Goal: Task Accomplishment & Management: Manage account settings

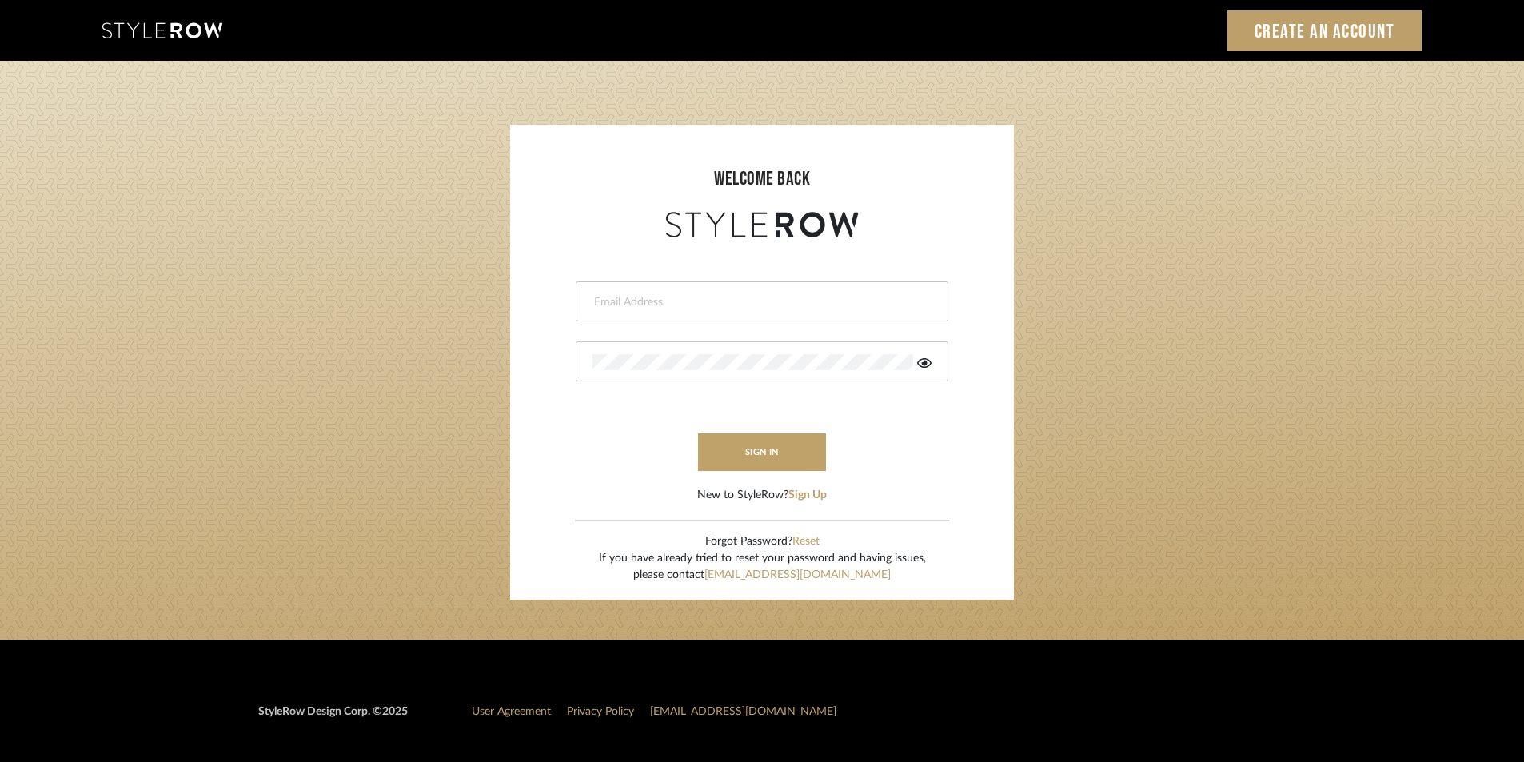
click at [649, 296] on input "email" at bounding box center [760, 302] width 335 height 16
paste input "[EMAIL_ADDRESS][DOMAIN_NAME]"
click at [734, 354] on div at bounding box center [762, 362] width 373 height 40
drag, startPoint x: 742, startPoint y: 306, endPoint x: 549, endPoint y: 267, distance: 196.5
click at [571, 299] on form "[EMAIL_ADDRESS][DOMAIN_NAME] This field is required sign in New to StyleRow? Si…" at bounding box center [762, 373] width 472 height 262
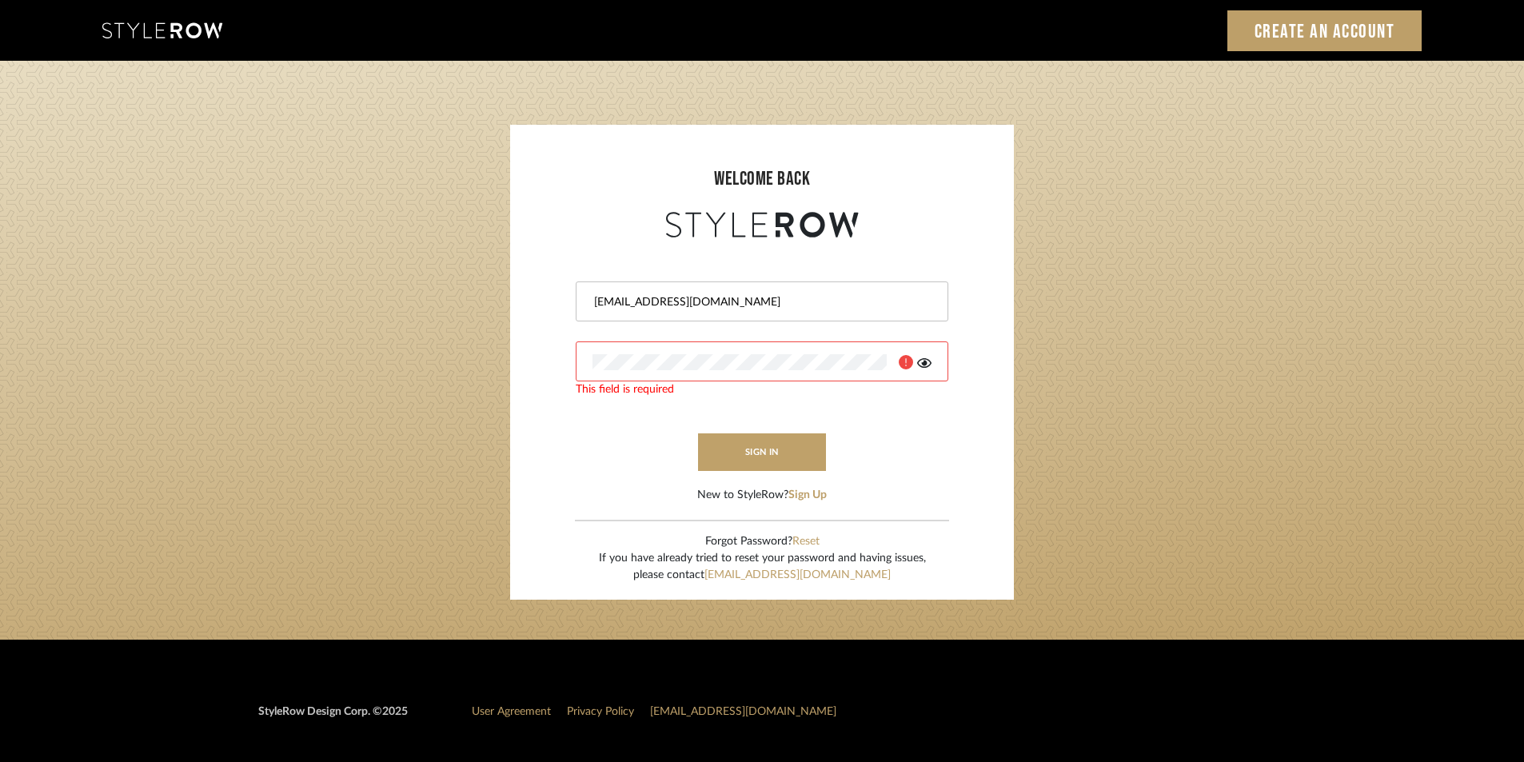
paste input "[PERSON_NAME]"
type input "[EMAIL_ADDRESS][DOMAIN_NAME]"
click at [793, 461] on button "sign in" at bounding box center [762, 452] width 128 height 38
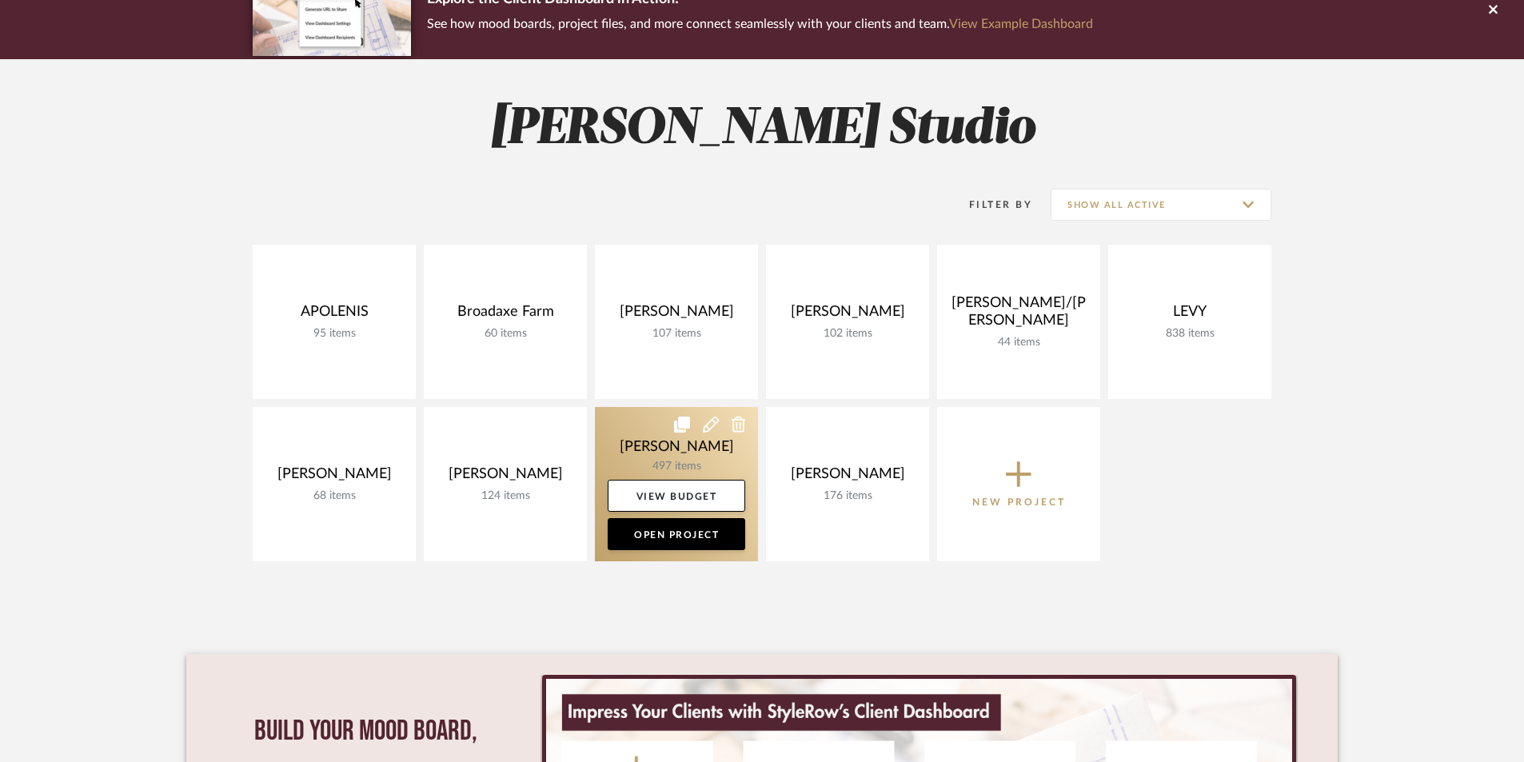
scroll to position [160, 0]
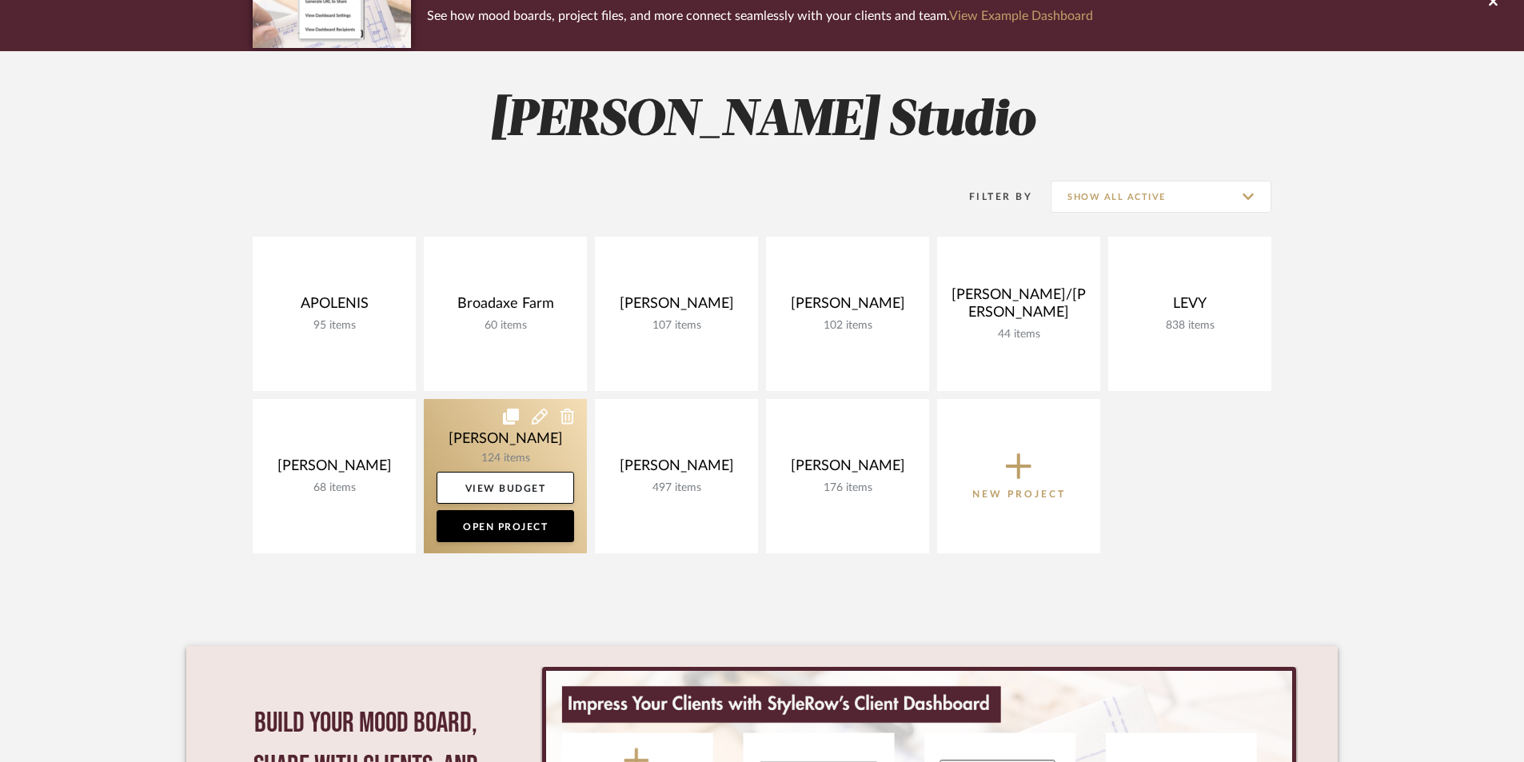
click at [498, 438] on link at bounding box center [505, 476] width 163 height 154
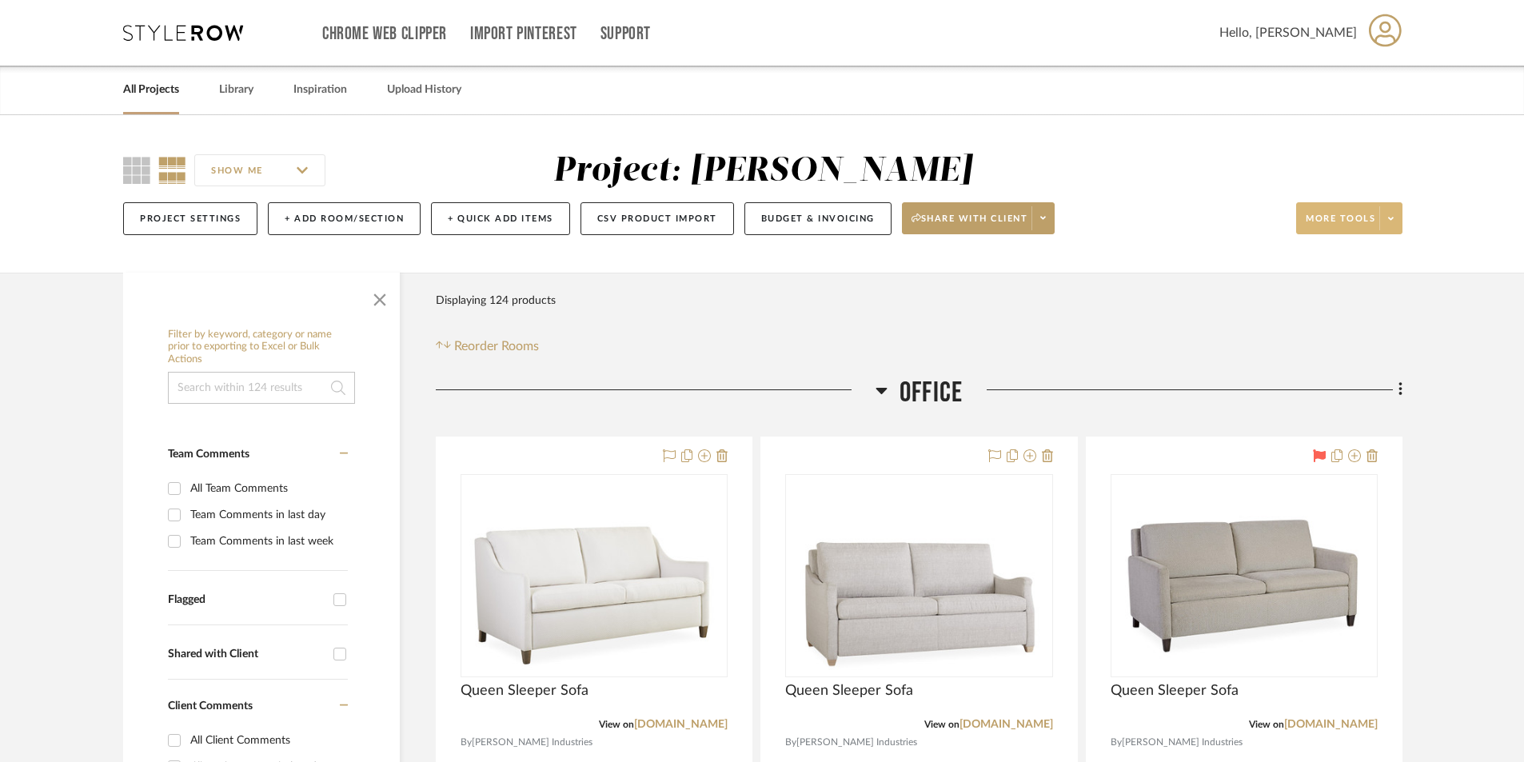
click at [1392, 224] on span at bounding box center [1391, 218] width 22 height 24
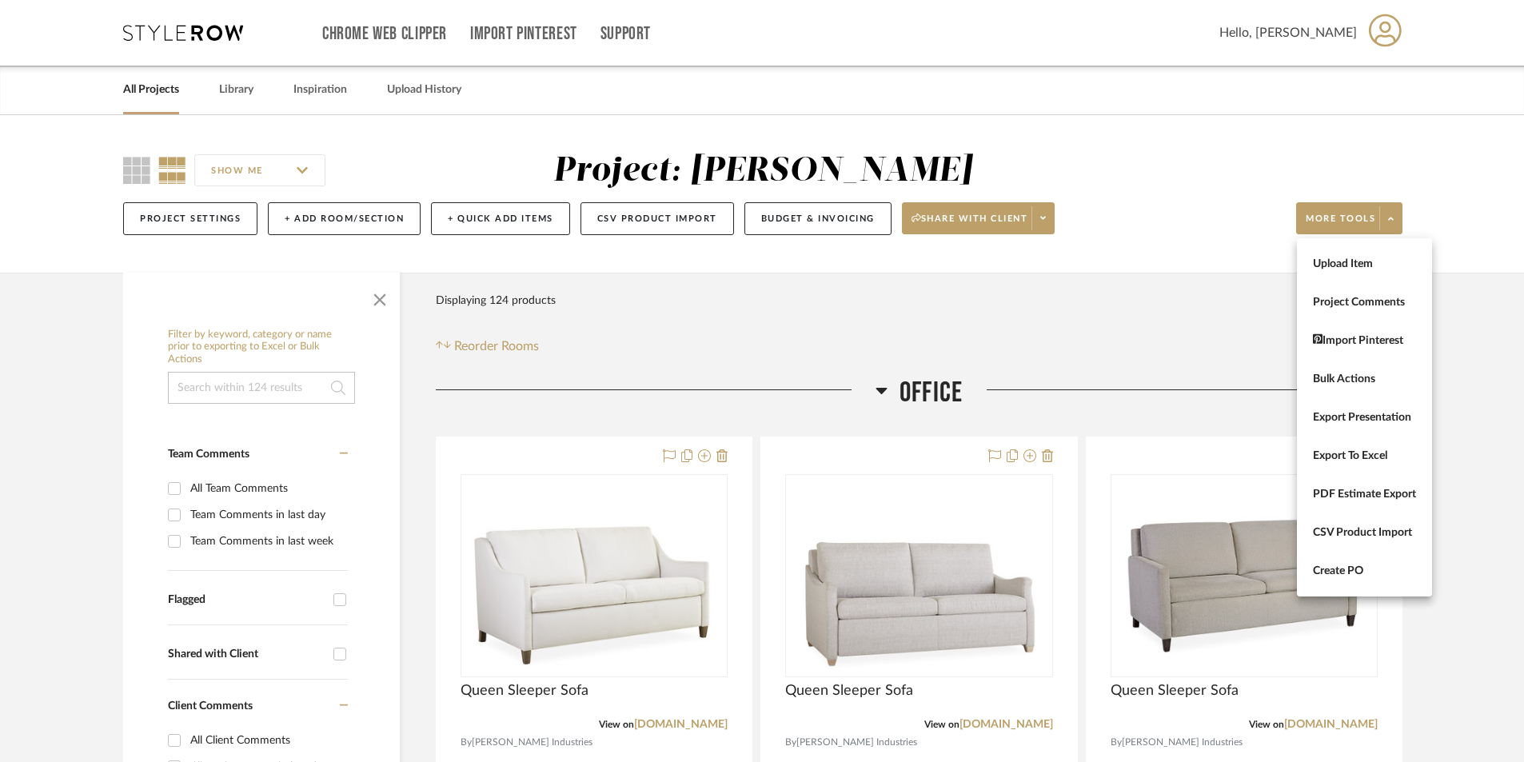
click at [1468, 379] on div at bounding box center [762, 381] width 1524 height 762
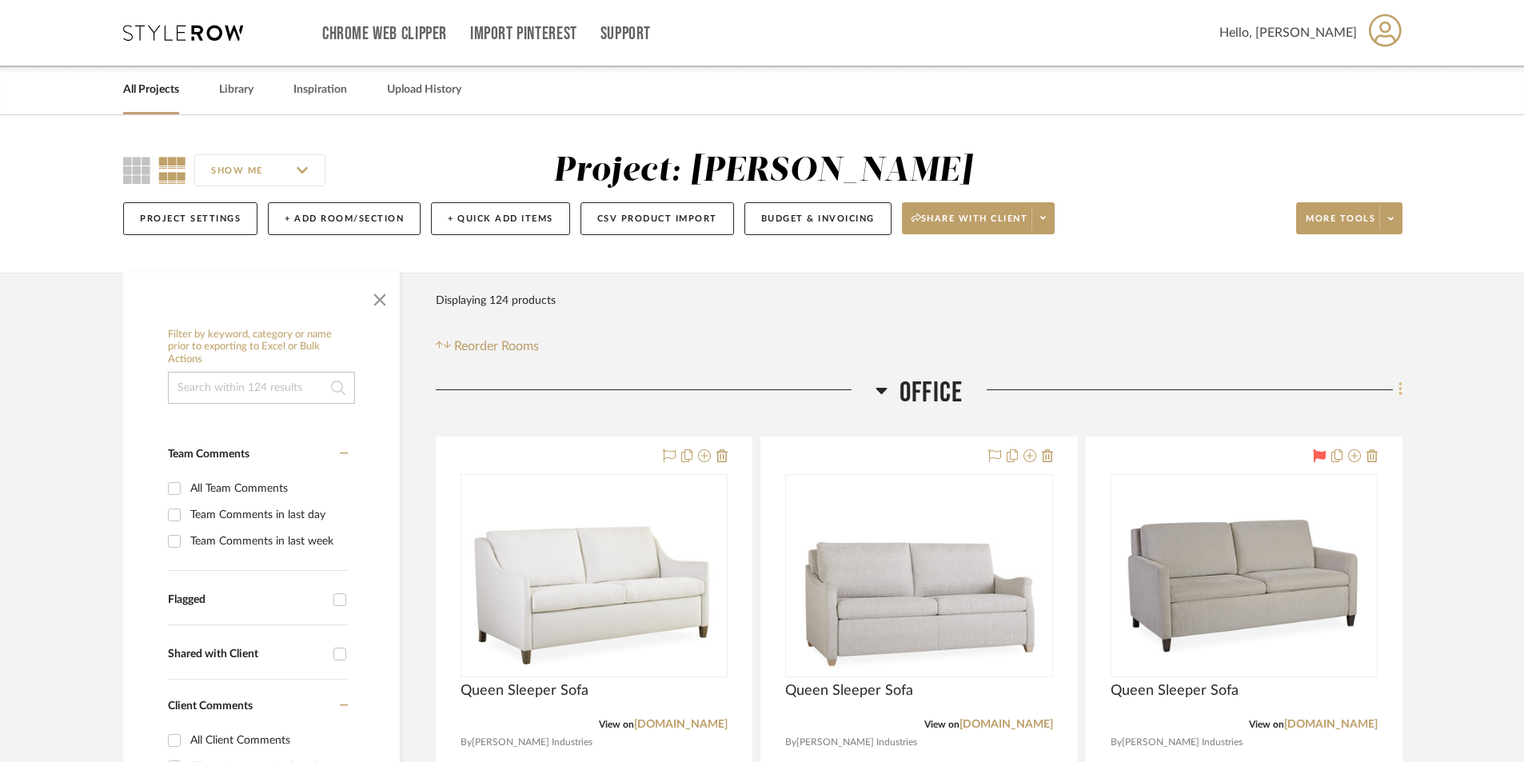
click at [1402, 392] on icon at bounding box center [1401, 390] width 5 height 18
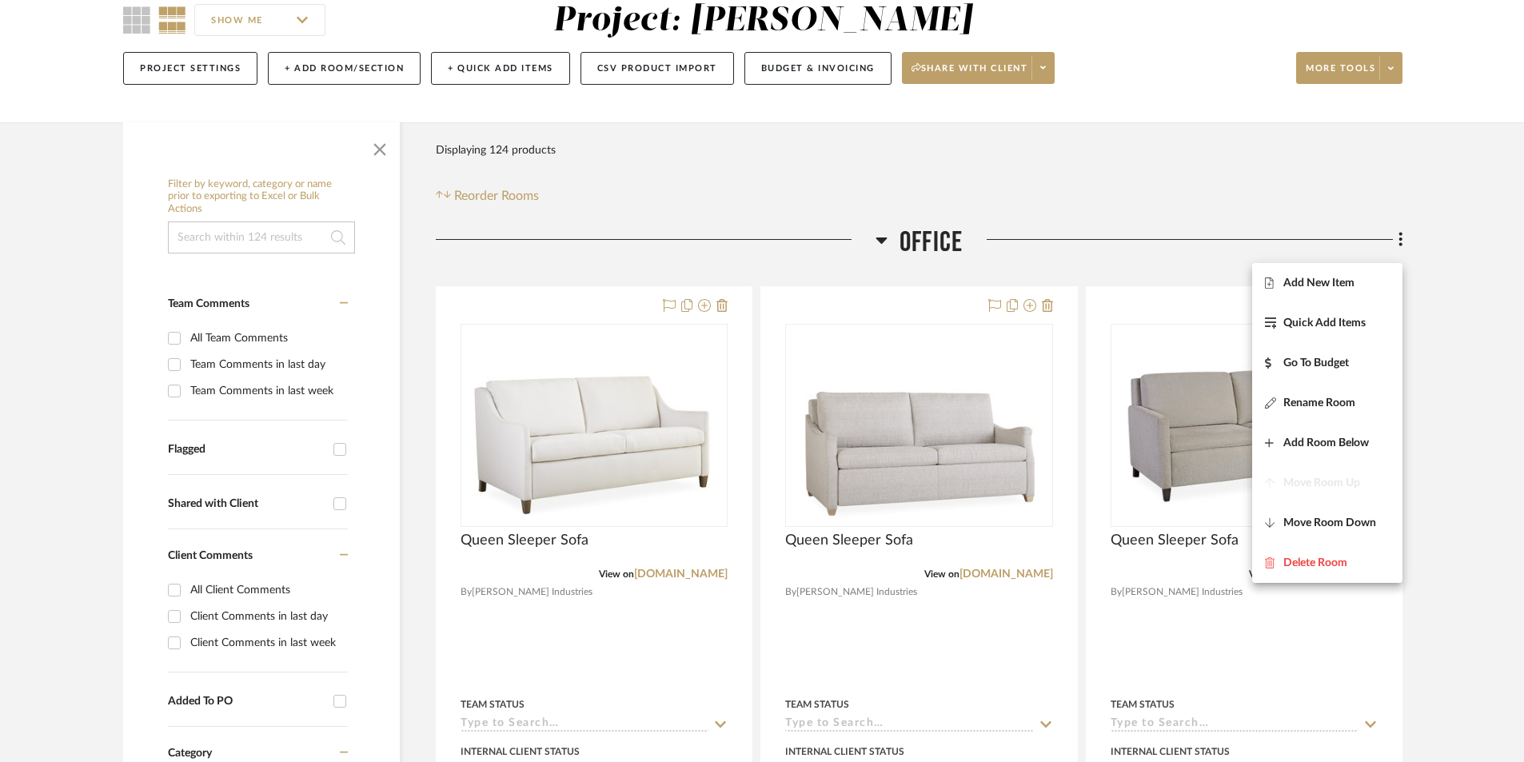
scroll to position [160, 0]
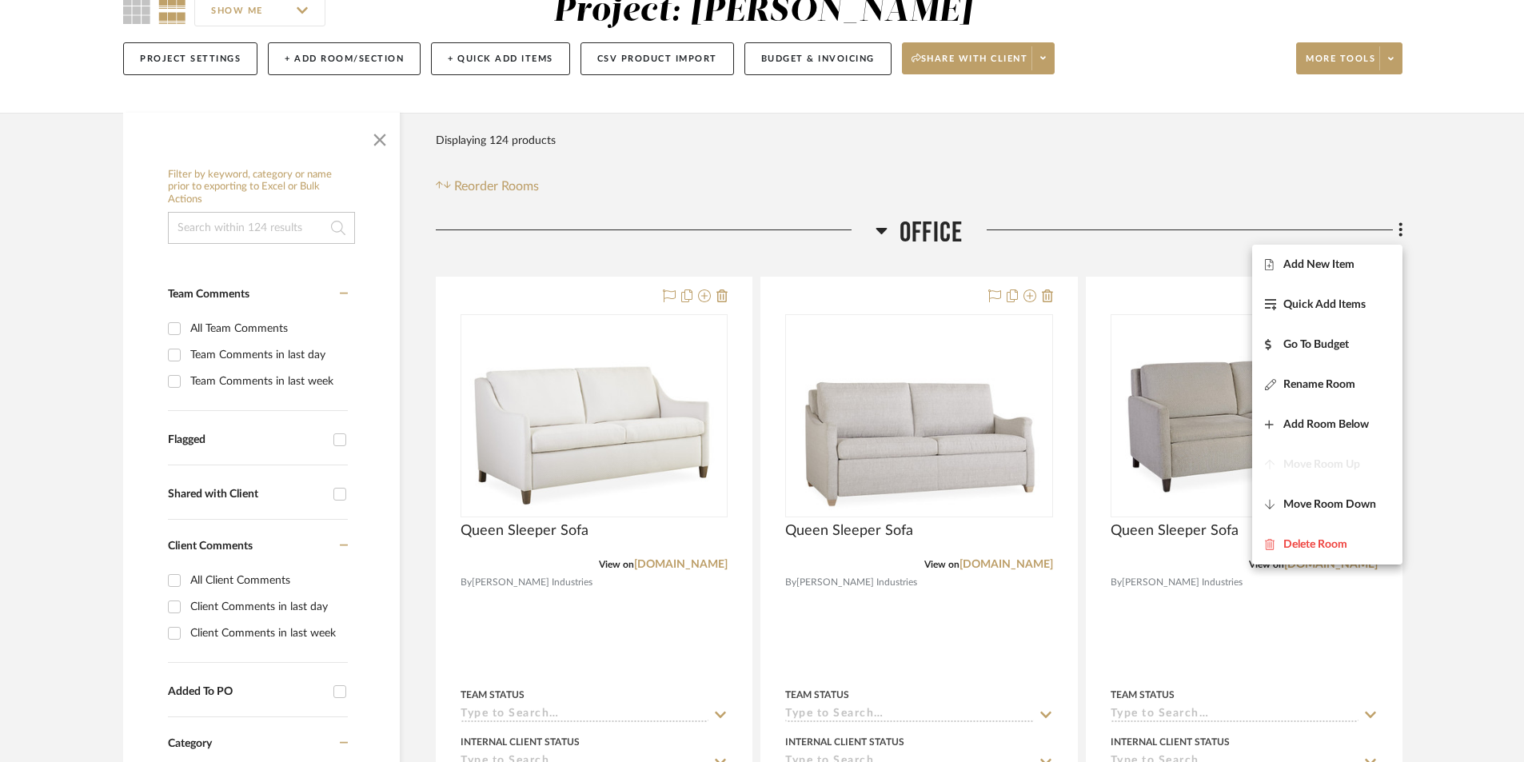
click at [1462, 387] on div at bounding box center [762, 381] width 1524 height 762
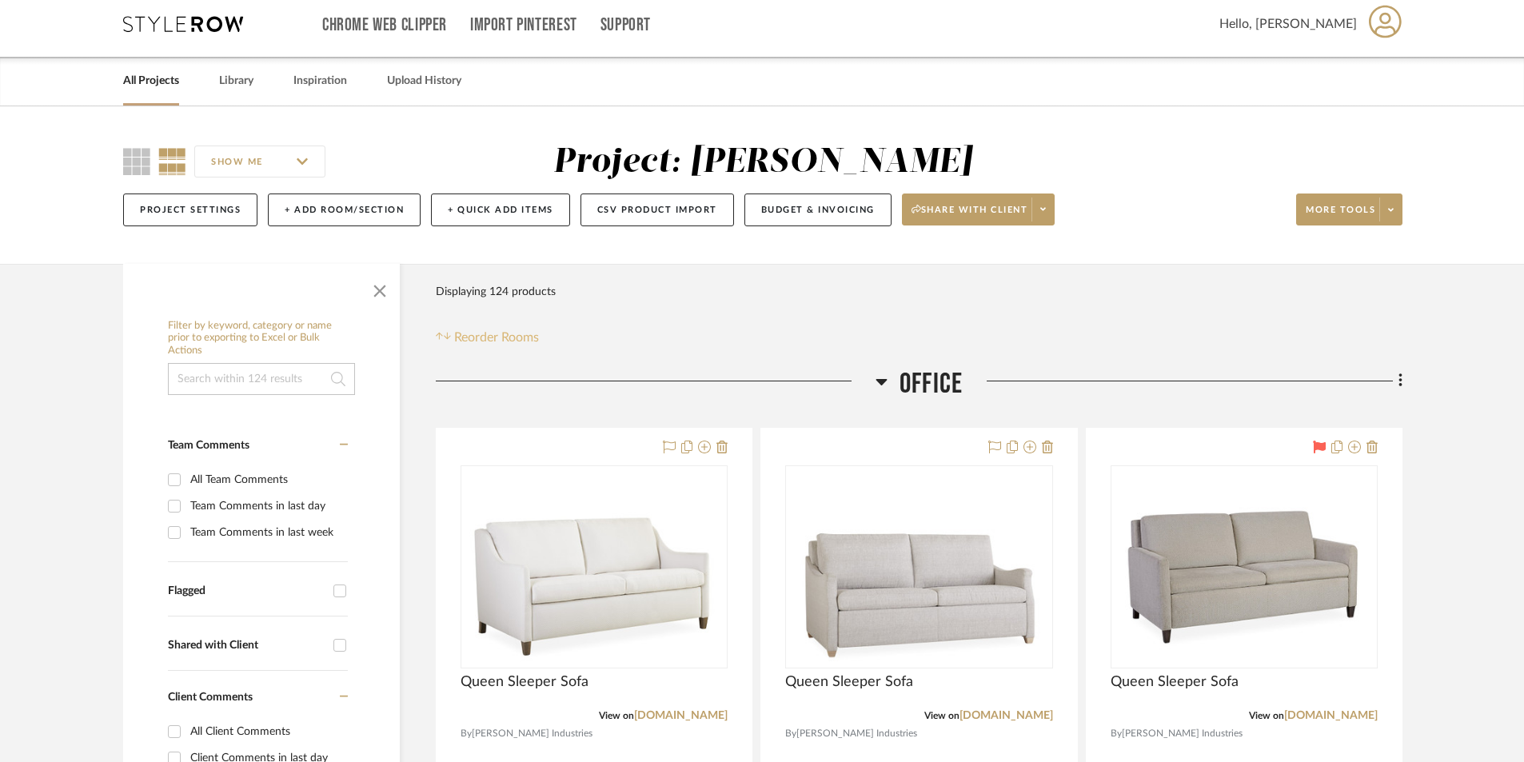
scroll to position [0, 0]
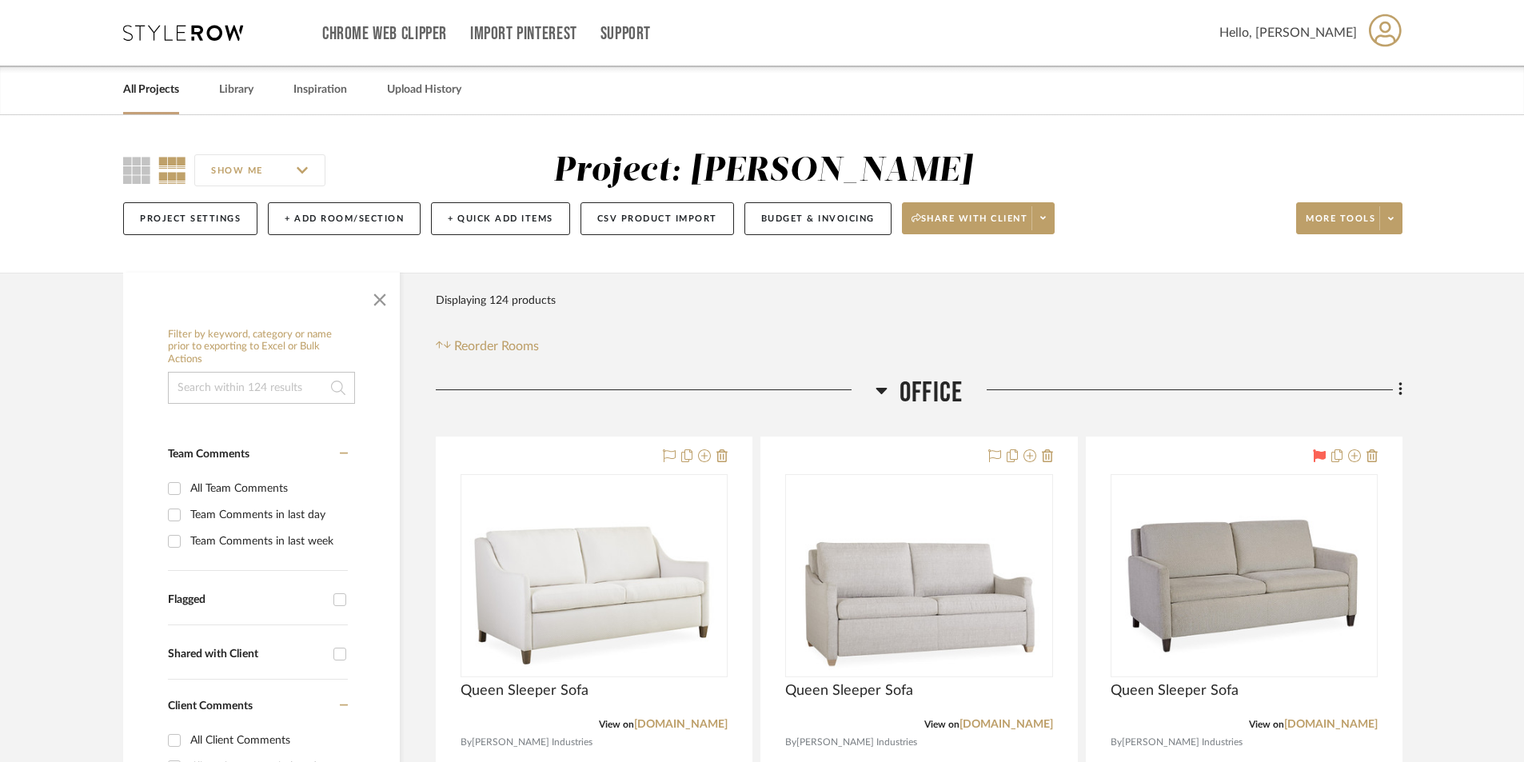
click at [305, 178] on input "SHOW ME" at bounding box center [259, 170] width 131 height 32
click at [693, 310] on div "Filter Products Displaying 124 products Reorder Rooms" at bounding box center [919, 320] width 967 height 71
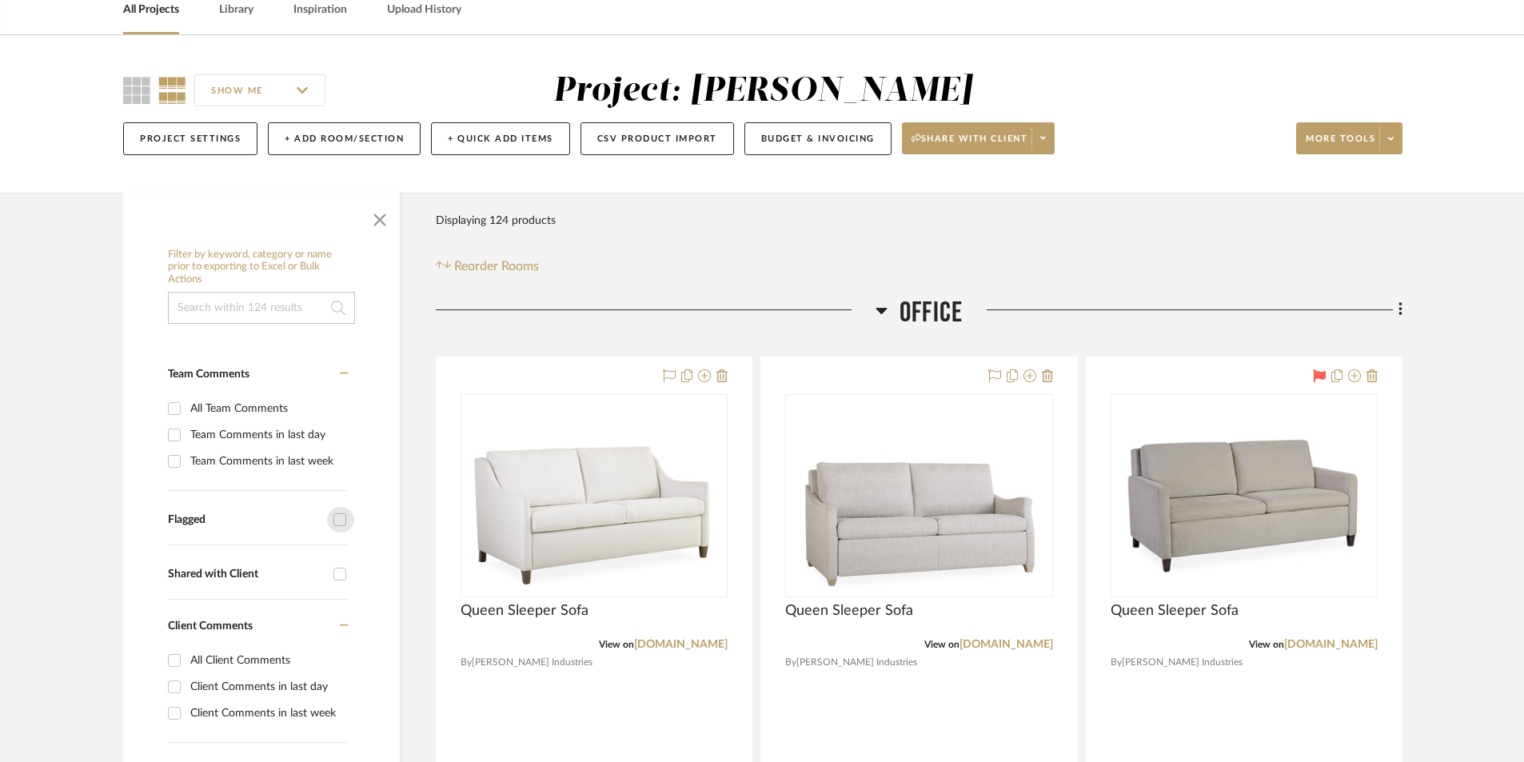
click at [338, 524] on input "Flagged" at bounding box center [340, 520] width 26 height 26
checkbox input "true"
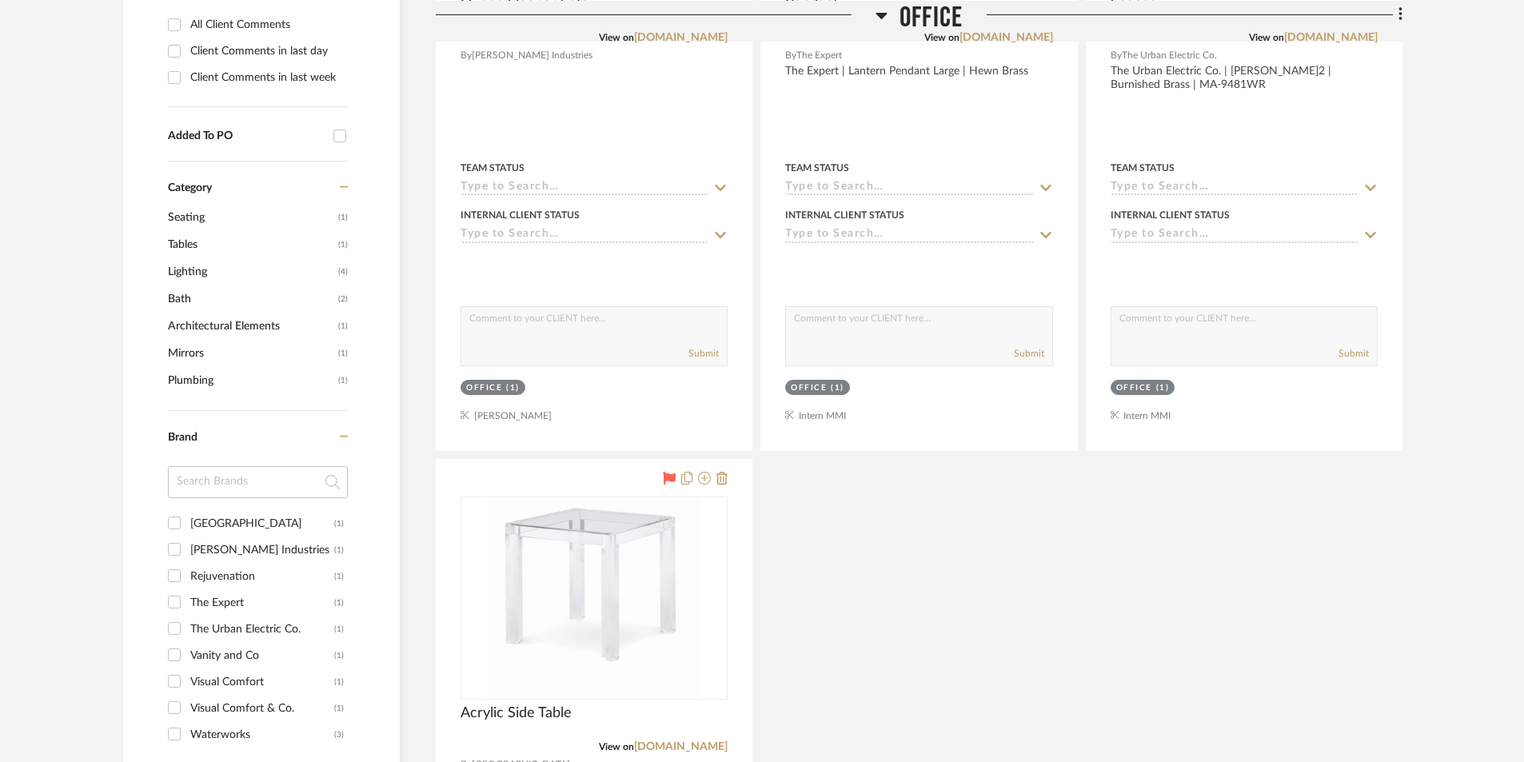
scroll to position [960, 0]
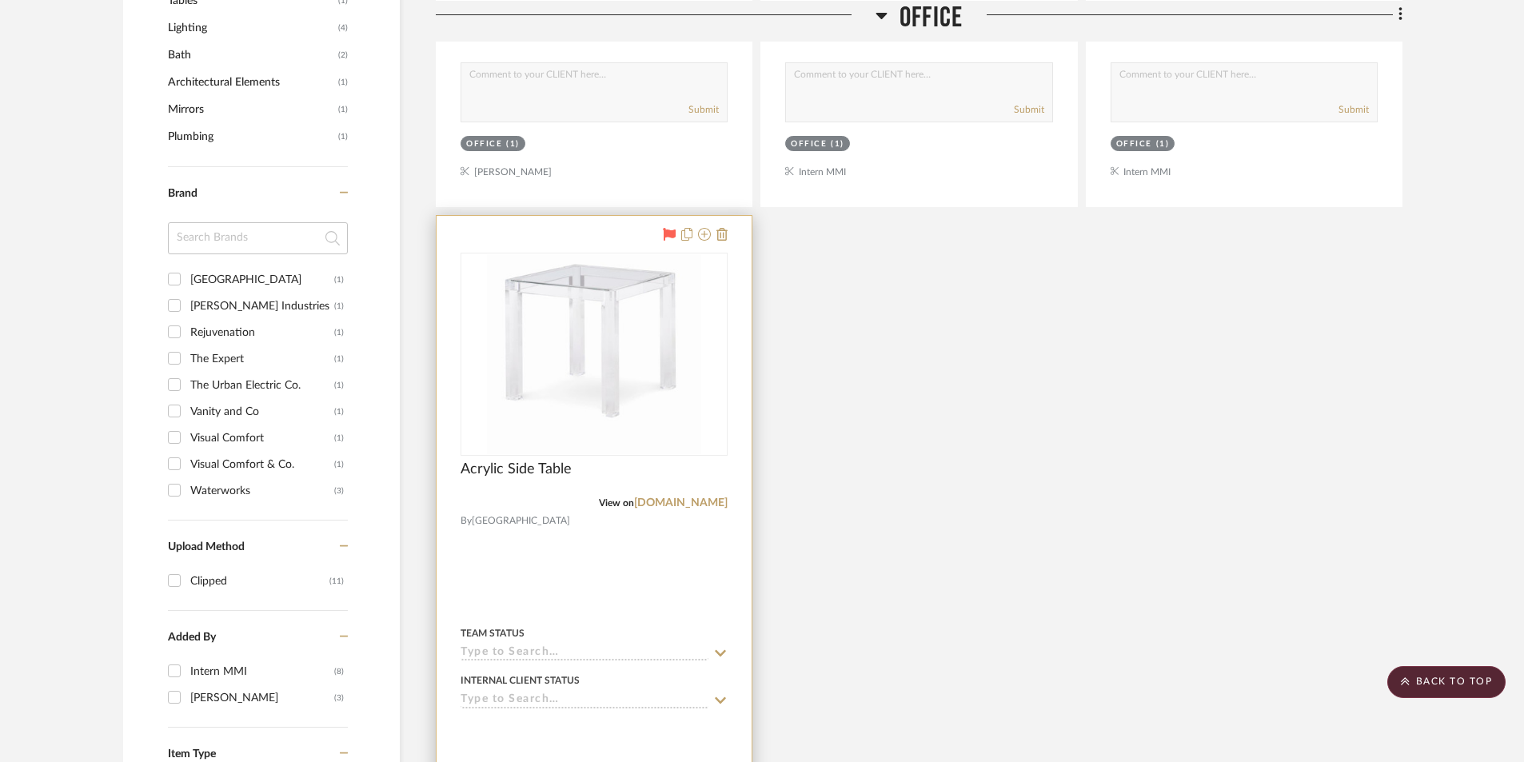
click at [604, 414] on img "0" at bounding box center [594, 354] width 214 height 200
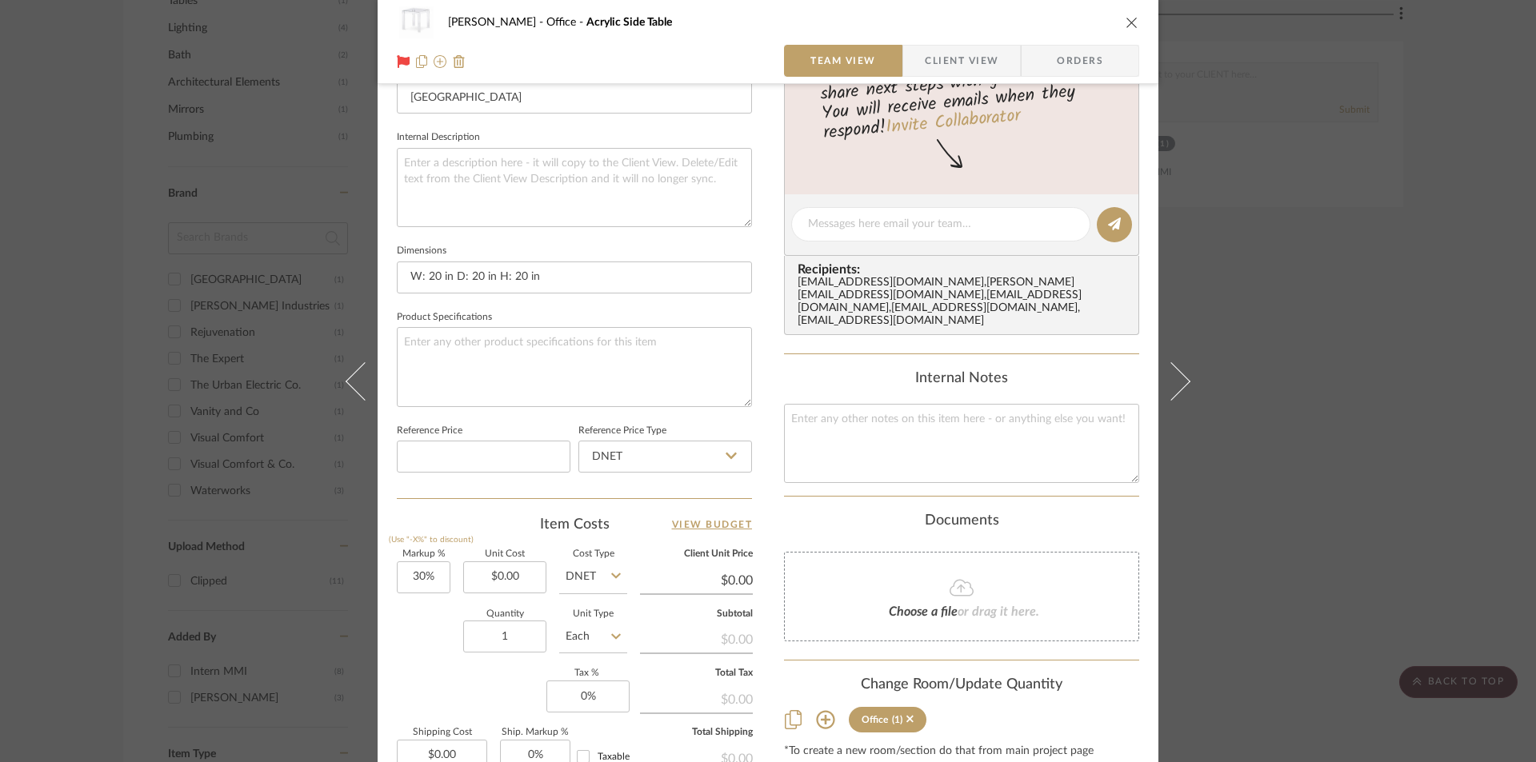
scroll to position [560, 0]
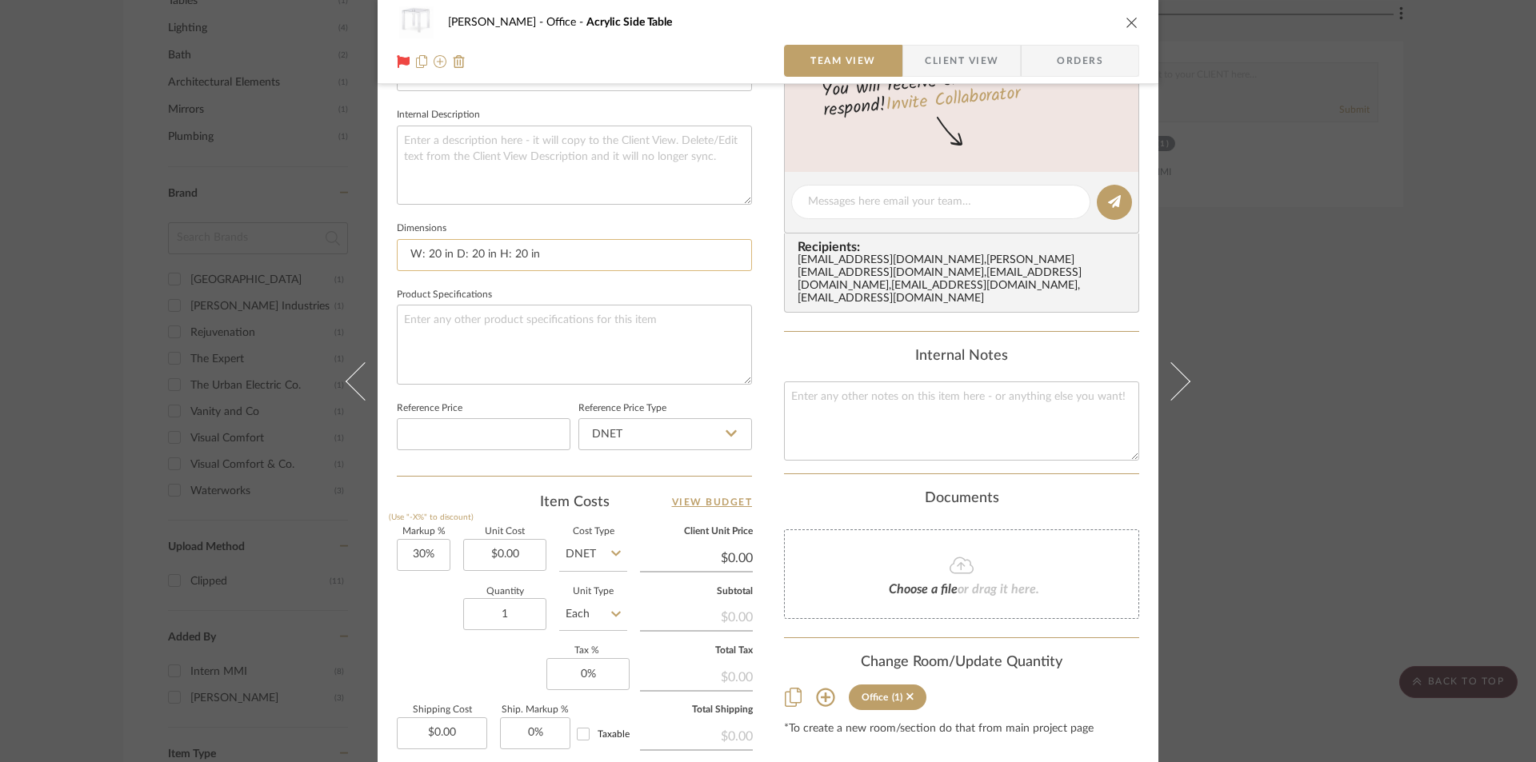
click at [537, 252] on input "W: 20 in D: 20 in H: 20 in" at bounding box center [574, 255] width 355 height 32
drag, startPoint x: 545, startPoint y: 250, endPoint x: 395, endPoint y: 250, distance: 150.4
click at [397, 250] on input "W: 20 in D: 20 in H: 20 in" at bounding box center [574, 255] width 355 height 32
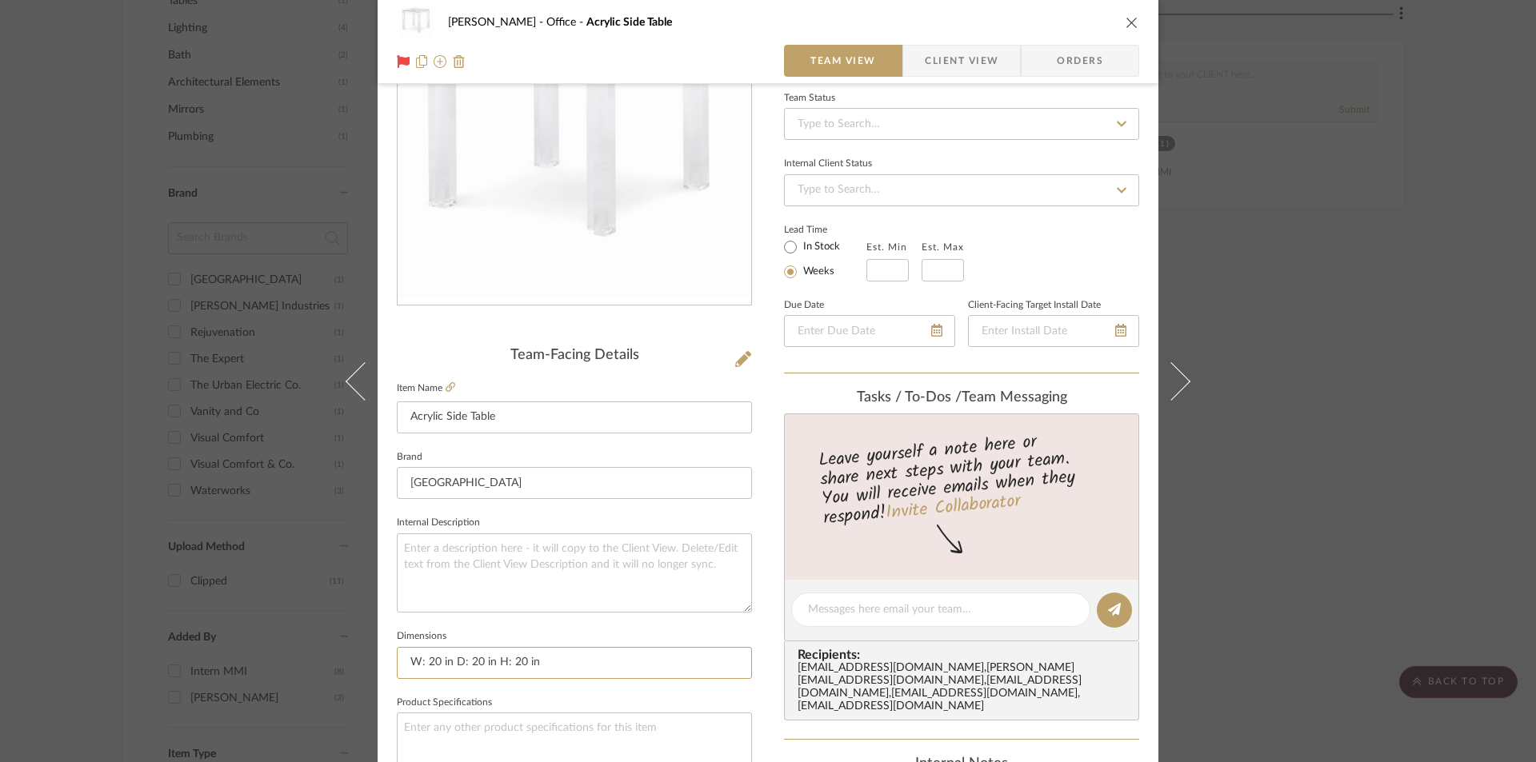
scroll to position [0, 0]
